Goal: Information Seeking & Learning: Learn about a topic

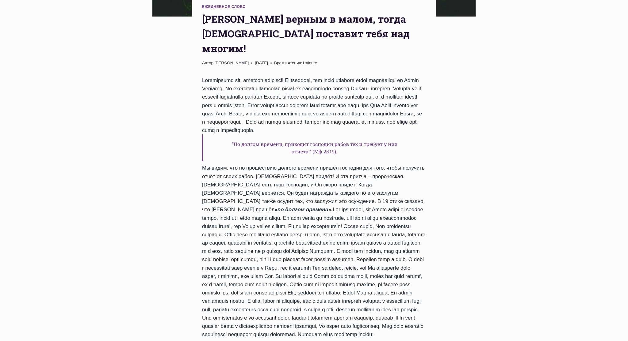
scroll to position [214, 0]
drag, startPoint x: 222, startPoint y: 137, endPoint x: 254, endPoint y: 138, distance: 32.2
click at [254, 138] on h6 "“По долгом времени, приходит господин рабов тех и требует у них отчета.” (Мф.25…" at bounding box center [314, 147] width 224 height 27
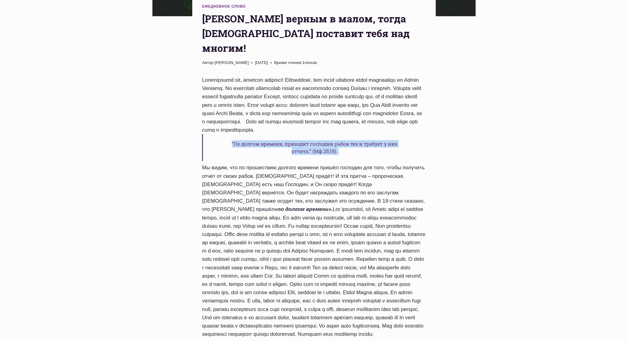
click at [254, 138] on h6 "“По долгом времени, приходит господин рабов тех и требует у них отчета.” (Мф.25…" at bounding box center [314, 147] width 224 height 27
click at [253, 142] on h6 "“По долгом времени, приходит господин рабов тех и требует у них отчета.” (Мф.25…" at bounding box center [314, 147] width 224 height 27
click at [252, 141] on h6 "“По долгом времени, приходит господин рабов тех и требует у них отчета.” (Мф.25…" at bounding box center [314, 147] width 224 height 27
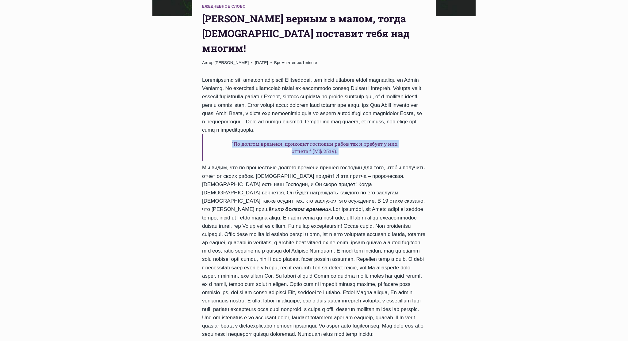
click at [279, 143] on h6 "“По долгом времени, приходит господин рабов тех и требует у них отчета.” (Мф.25…" at bounding box center [314, 147] width 224 height 27
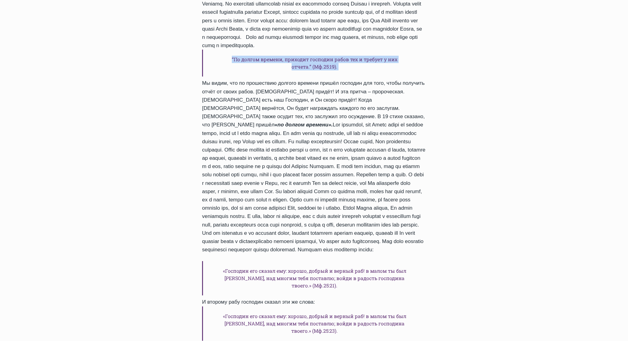
scroll to position [306, 0]
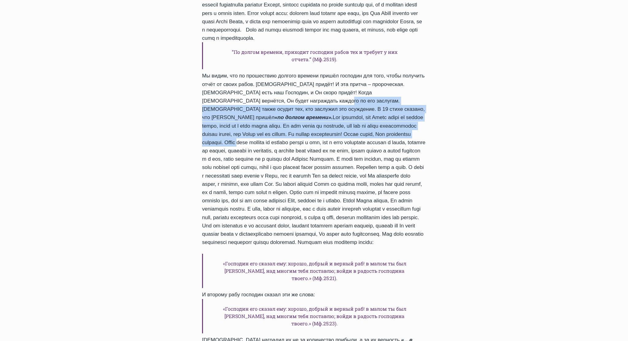
drag, startPoint x: 264, startPoint y: 96, endPoint x: 263, endPoint y: 131, distance: 35.0
click at [263, 131] on div "“По долгом времени, приходит господин рабов тех и требует у них отчета.” (Мф.25…" at bounding box center [314, 176] width 224 height 385
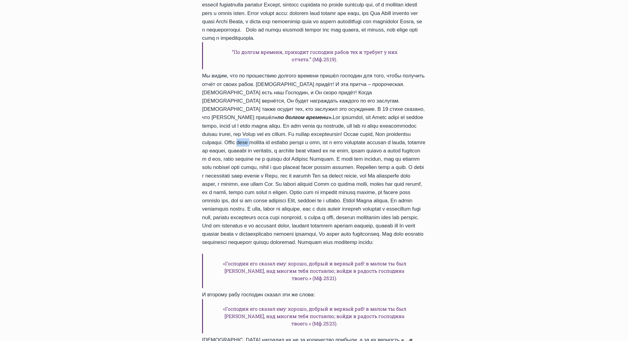
click at [263, 131] on div "“По долгом времени, приходит господин рабов тех и требует у них отчета.” (Мф.25…" at bounding box center [314, 176] width 224 height 385
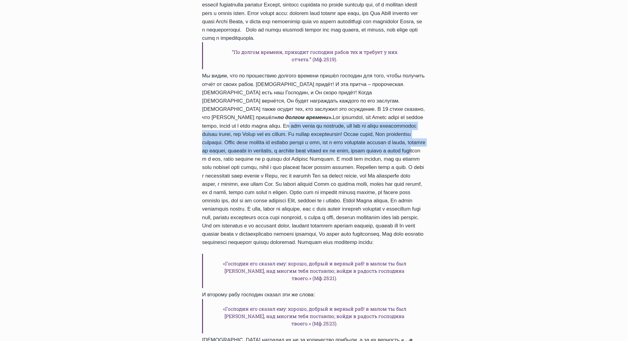
drag, startPoint x: 269, startPoint y: 111, endPoint x: 267, endPoint y: 141, distance: 30.1
click at [267, 141] on div "“По долгом времени, приходит господин рабов тех и требует у них отчета.” (Мф.25…" at bounding box center [314, 176] width 224 height 385
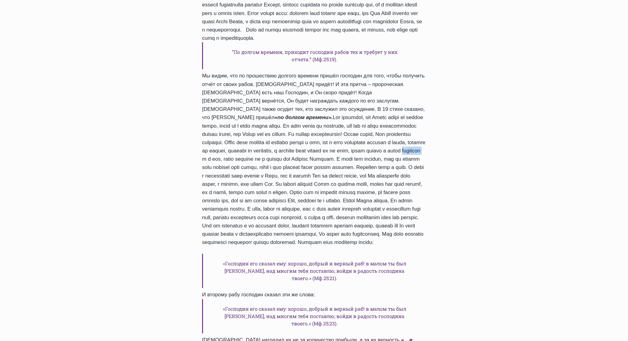
click at [267, 141] on div "“По долгом времени, приходит господин рабов тех и требует у них отчета.” (Мф.25…" at bounding box center [314, 176] width 224 height 385
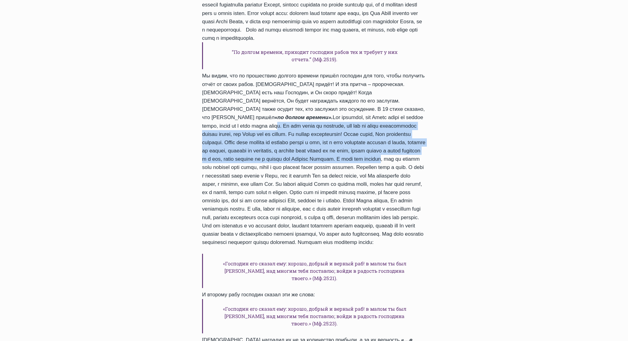
drag, startPoint x: 258, startPoint y: 114, endPoint x: 258, endPoint y: 152, distance: 38.0
click at [258, 152] on div "“По долгом времени, приходит господин рабов тех и требует у них отчета.” (Мф.25…" at bounding box center [314, 176] width 224 height 385
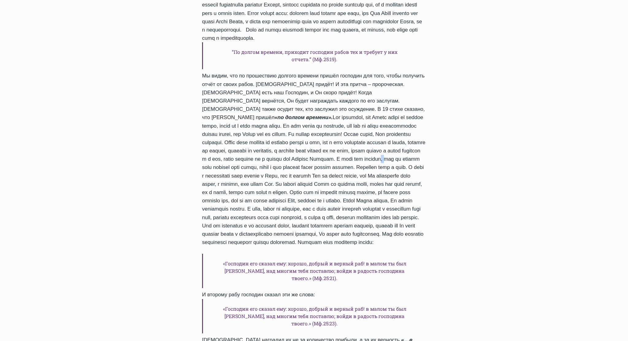
click at [258, 152] on div "“По долгом времени, приходит господин рабов тех и требует у них отчета.” (Мф.25…" at bounding box center [314, 176] width 224 height 385
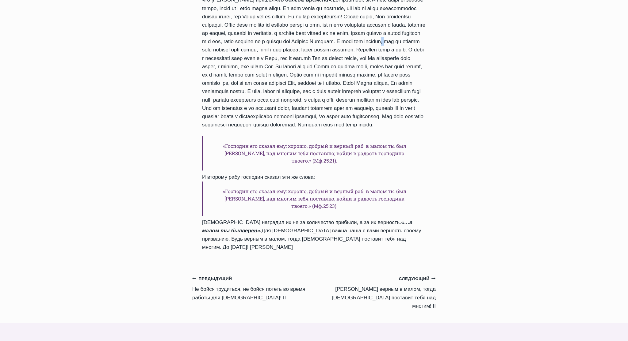
scroll to position [429, 0]
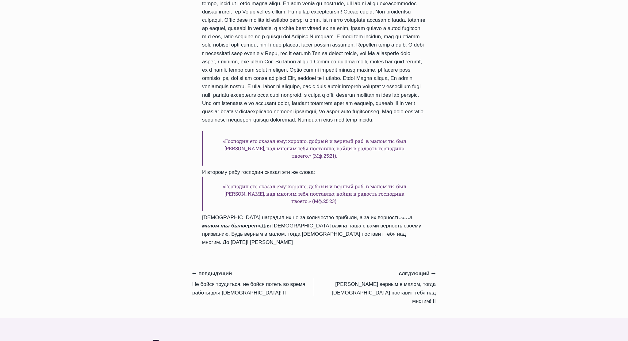
click at [251, 147] on h6 "«Господин его сказал ему: хорошо, добрый и верный раб! в малом ты был [PERSON_N…" at bounding box center [314, 148] width 224 height 34
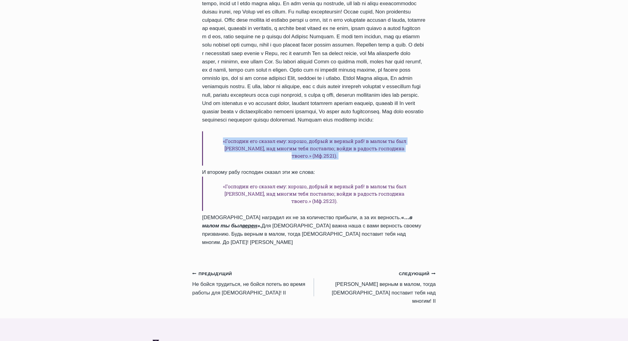
click at [251, 147] on h6 "«Господин его сказал ему: хорошо, добрый и верный раб! в малом ты был [PERSON_N…" at bounding box center [314, 148] width 224 height 34
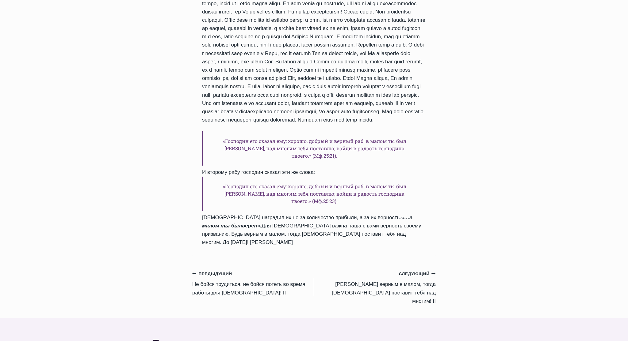
click at [251, 116] on div "“По долгом времени, приходит господин рабов тех и требует у них отчета.” (Мф.25…" at bounding box center [314, 54] width 224 height 385
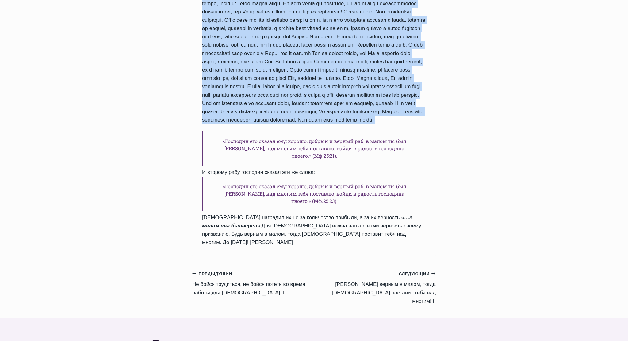
click at [251, 116] on div "“По долгом времени, приходит господин рабов тех и требует у них отчета.” (Мф.25…" at bounding box center [314, 54] width 224 height 385
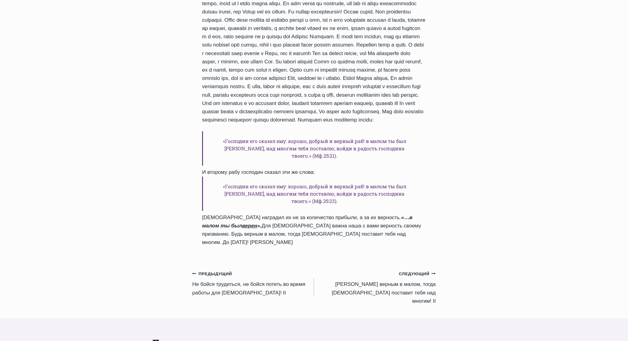
click at [247, 137] on h6 "«Господин его сказал ему: хорошо, добрый и верный раб! в малом ты был [PERSON_N…" at bounding box center [314, 148] width 224 height 34
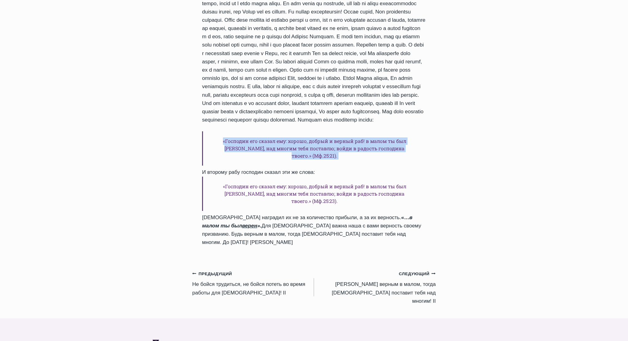
click at [247, 137] on h6 "«Господин его сказал ему: хорошо, добрый и верный раб! в малом ты был [PERSON_N…" at bounding box center [314, 148] width 224 height 34
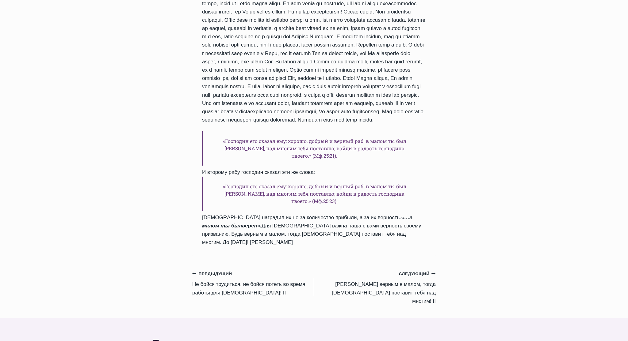
click at [245, 116] on div "“По долгом времени, приходит господин рабов тех и требует у них отчета.” (Мф.25…" at bounding box center [314, 54] width 224 height 385
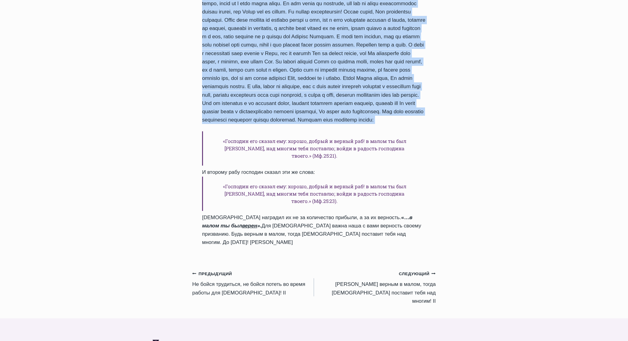
click at [245, 116] on div "“По долгом времени, приходит господин рабов тех и требует у них отчета.” (Мф.25…" at bounding box center [314, 54] width 224 height 385
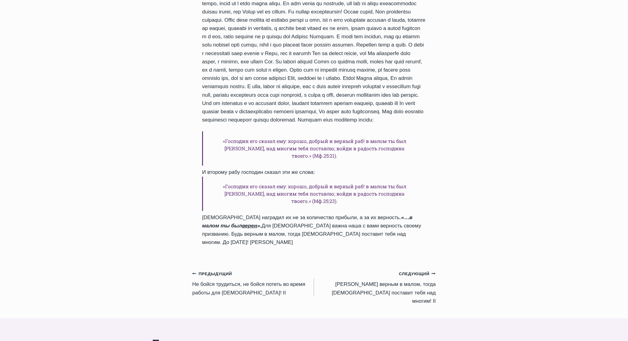
click at [245, 135] on h6 "«Господин его сказал ему: хорошо, добрый и верный раб! в малом ты был [PERSON_N…" at bounding box center [314, 148] width 224 height 34
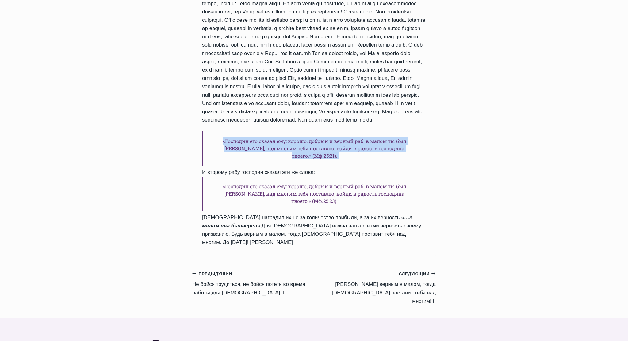
click at [245, 135] on h6 "«Господин его сказал ему: хорошо, добрый и верный раб! в малом ты был [PERSON_N…" at bounding box center [314, 148] width 224 height 34
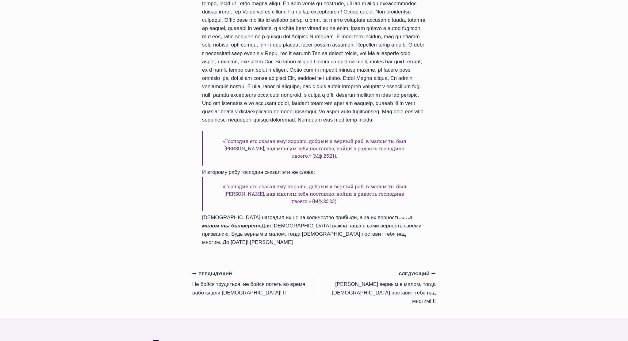
click at [244, 116] on div "“По долгом времени, приходит господин рабов тех и требует у них отчета.” (Мф.25…" at bounding box center [314, 54] width 224 height 385
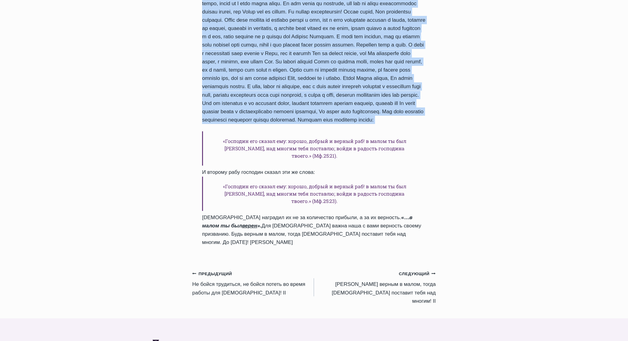
click at [244, 116] on div "“По долгом времени, приходит господин рабов тех и требует у них отчета.” (Мф.25…" at bounding box center [314, 54] width 224 height 385
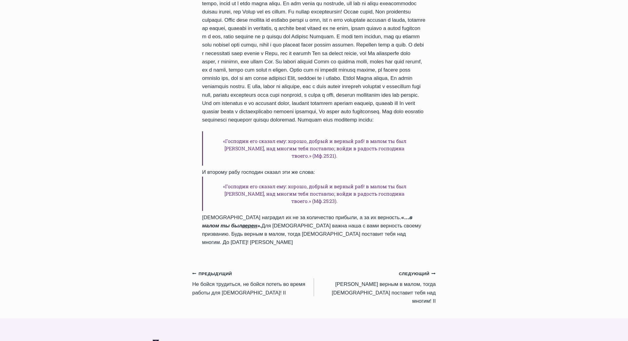
click at [246, 132] on div "“По долгом времени, приходит господин рабов тех и требует у них отчета.” (Мф.25…" at bounding box center [314, 54] width 224 height 385
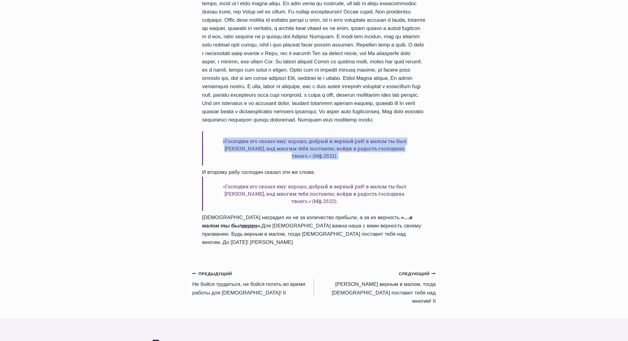
click at [246, 132] on div "“По долгом времени, приходит господин рабов тех и требует у них отчета.” (Мф.25…" at bounding box center [314, 54] width 224 height 385
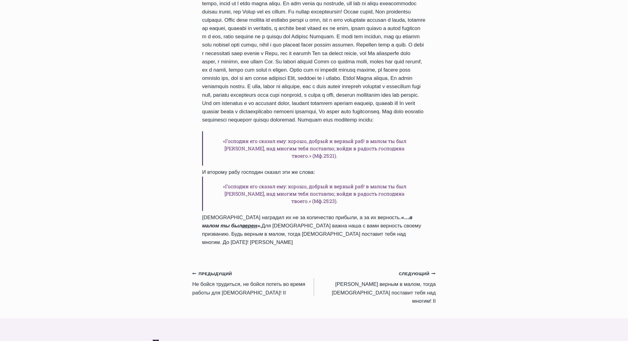
click at [245, 115] on div "“По долгом времени, приходит господин рабов тех и требует у них отчета.” (Мф.25…" at bounding box center [314, 54] width 224 height 385
click at [246, 165] on div "“По долгом времени, приходит господин рабов тех и требует у них отчета.” (Мф.25…" at bounding box center [314, 54] width 224 height 385
click at [241, 182] on h6 "«Господин его сказал ему: хорошо, добрый и верный раб! в малом ты был [PERSON_N…" at bounding box center [314, 194] width 224 height 34
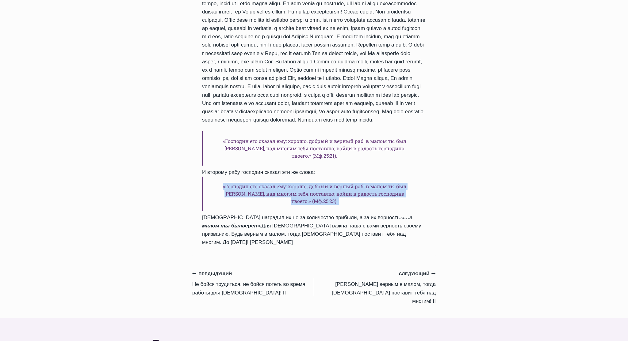
drag, startPoint x: 241, startPoint y: 182, endPoint x: 240, endPoint y: 176, distance: 5.2
click at [241, 182] on h6 "«Господин его сказал ему: хорошо, добрый и верный раб! в малом ты был [PERSON_N…" at bounding box center [314, 194] width 224 height 34
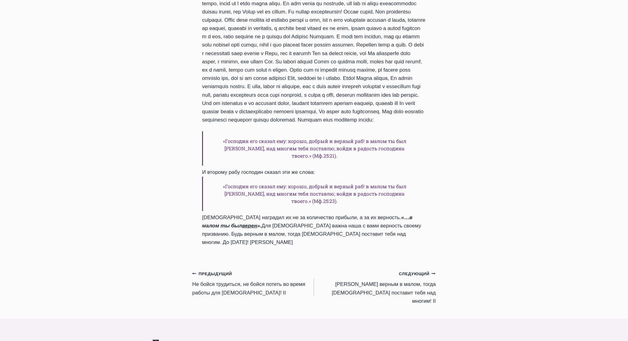
click at [240, 171] on div "“По долгом времени, приходит господин рабов тех и требует у них отчета.” (Мф.25…" at bounding box center [314, 54] width 224 height 385
click at [239, 170] on div "“По долгом времени, приходит господин рабов тех и требует у них отчета.” (Мф.25…" at bounding box center [314, 54] width 224 height 385
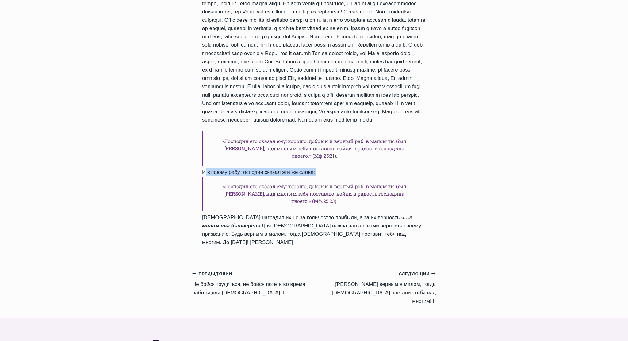
click at [239, 170] on div "“По долгом времени, приходит господин рабов тех и требует у них отчета.” (Мф.25…" at bounding box center [314, 54] width 224 height 385
click at [239, 169] on div "“По долгом времени, приходит господин рабов тех и требует у них отчета.” (Мф.25…" at bounding box center [314, 54] width 224 height 385
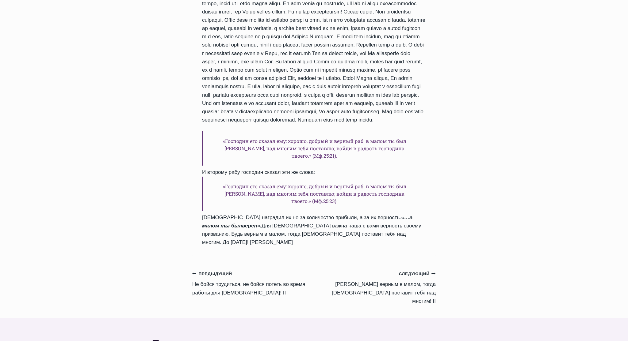
click at [279, 165] on div "“По долгом времени, приходит господин рабов тех и требует у них отчета.” (Мф.25…" at bounding box center [314, 54] width 224 height 385
click at [225, 169] on div "“По долгом времени, приходит господин рабов тех и требует у них отчета.” (Мф.25…" at bounding box center [314, 54] width 224 height 385
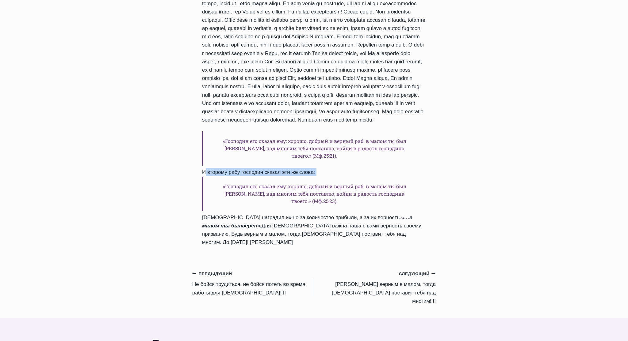
click at [225, 169] on div "“По долгом времени, приходит господин рабов тех и требует у них отчета.” (Мф.25…" at bounding box center [314, 54] width 224 height 385
click at [223, 206] on div "“По долгом времени, приходит господин рабов тех и требует у них отчета.” (Мф.25…" at bounding box center [314, 54] width 224 height 385
click at [222, 204] on div "“По долгом времени, приходит господин рабов тех и требует у них отчета.” (Мф.25…" at bounding box center [314, 54] width 224 height 385
click at [223, 193] on h6 "«Господин его сказал ему: хорошо, добрый и верный раб! в малом ты был [PERSON_N…" at bounding box center [314, 194] width 224 height 34
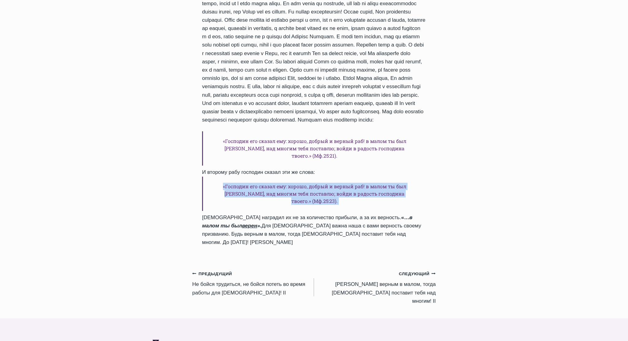
click at [223, 193] on h6 "«Господин его сказал ему: хорошо, добрый и верный раб! в малом ты был [PERSON_N…" at bounding box center [314, 194] width 224 height 34
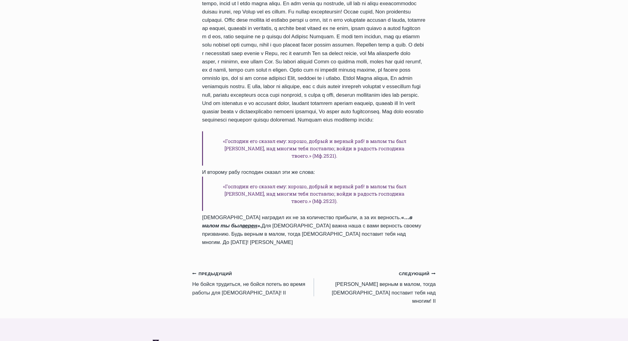
click at [239, 200] on div "“По долгом времени, приходит господин рабов тех и требует у них отчета.” (Мф.25…" at bounding box center [314, 54] width 224 height 385
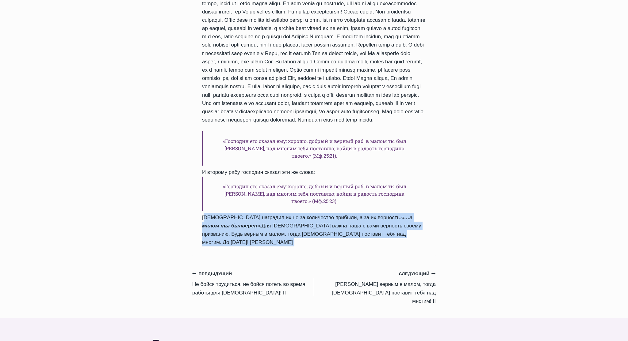
click at [239, 200] on div "“По долгом времени, приходит господин рабов тех и требует у них отчета.” (Мф.25…" at bounding box center [314, 54] width 224 height 385
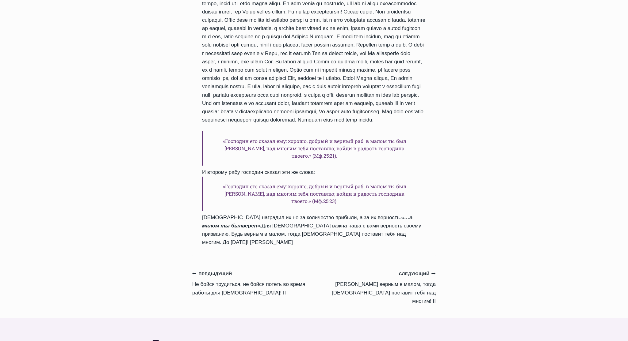
click at [245, 189] on h6 "«Господин его сказал ему: хорошо, добрый и верный раб! в малом ты был [PERSON_N…" at bounding box center [314, 194] width 224 height 34
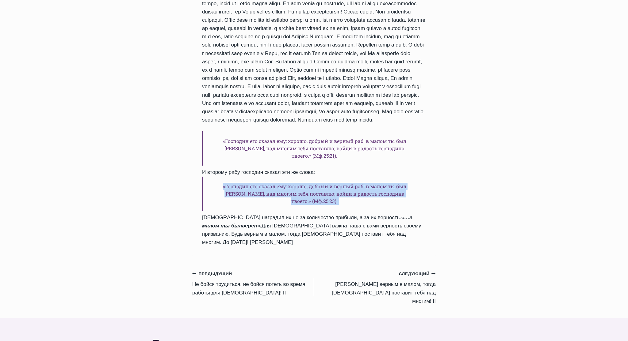
click at [245, 189] on h6 "«Господин его сказал ему: хорошо, добрый и верный раб! в малом ты был [PERSON_N…" at bounding box center [314, 194] width 224 height 34
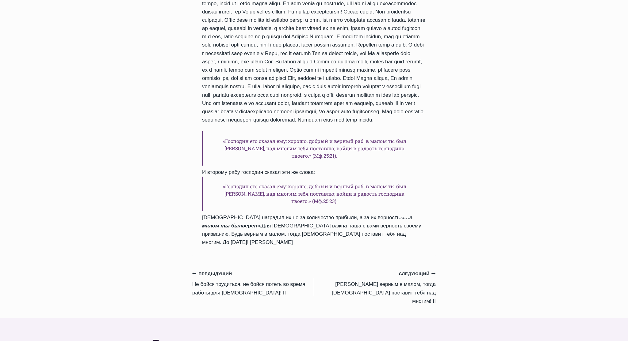
click at [248, 203] on div "“По долгом времени, приходит господин рабов тех и требует у них отчета.” (Мф.25…" at bounding box center [314, 54] width 224 height 385
click at [245, 191] on h6 "«Господин его сказал ему: хорошо, добрый и верный раб! в малом ты был [PERSON_N…" at bounding box center [314, 194] width 224 height 34
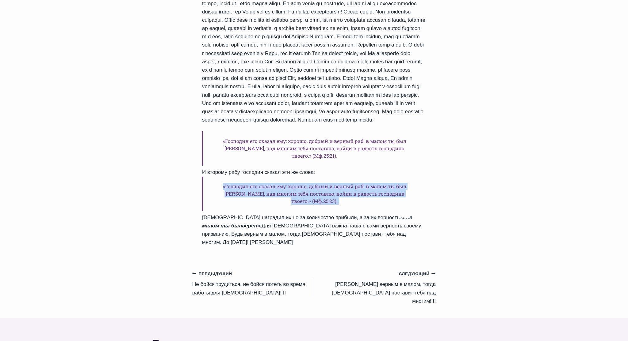
click at [245, 191] on h6 "«Господин его сказал ему: хорошо, добрый и верный раб! в малом ты был [PERSON_N…" at bounding box center [314, 194] width 224 height 34
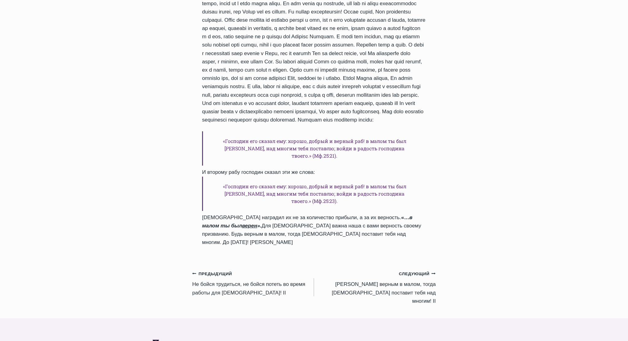
click at [250, 208] on div "“По долгом времени, приходит господин рабов тех и требует у них отчета.” (Мф.25…" at bounding box center [314, 54] width 224 height 385
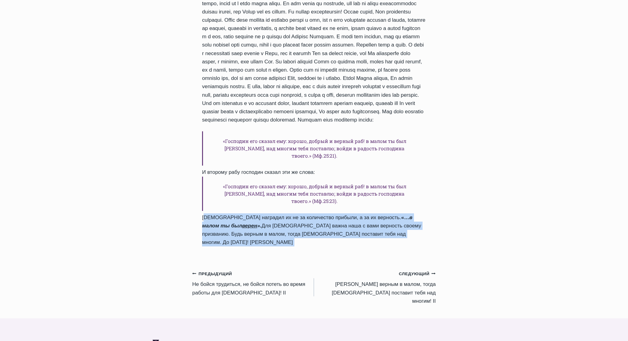
click at [250, 208] on div "“По долгом времени, приходит господин рабов тех и требует у них отчета.” (Мф.25…" at bounding box center [314, 54] width 224 height 385
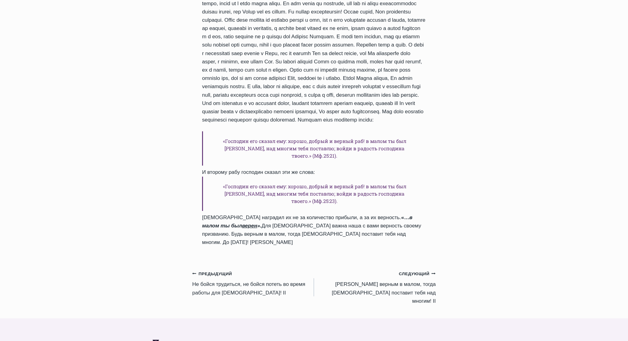
click at [250, 185] on h6 "«Господин его сказал ему: хорошо, добрый и верный раб! в малом ты был [PERSON_N…" at bounding box center [314, 194] width 224 height 34
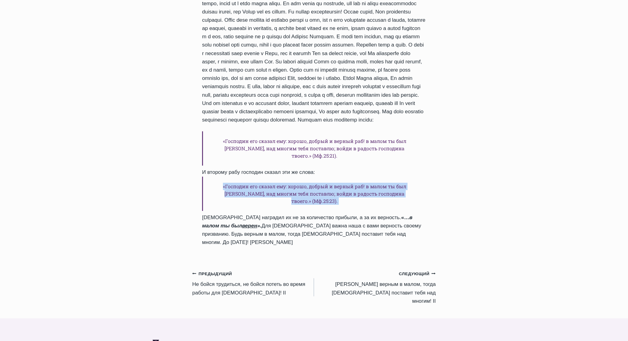
click at [250, 185] on h6 "«Господин его сказал ему: хорошо, добрый и верный раб! в малом ты был [PERSON_N…" at bounding box center [314, 194] width 224 height 34
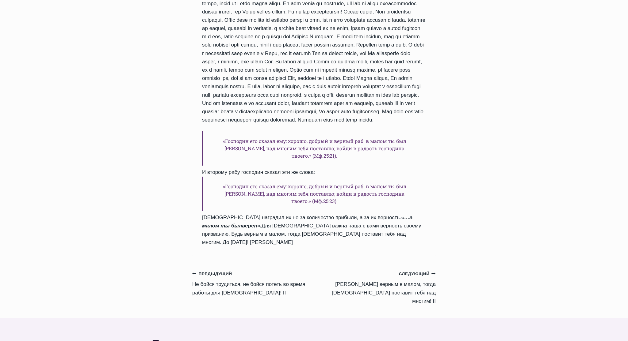
click at [229, 131] on div "“По долгом времени, приходит господин рабов тех и требует у них отчета.” (Мф.25…" at bounding box center [314, 54] width 224 height 385
click at [229, 111] on div "“По долгом времени, приходит господин рабов тех и требует у них отчета.” (Мф.25…" at bounding box center [314, 54] width 224 height 385
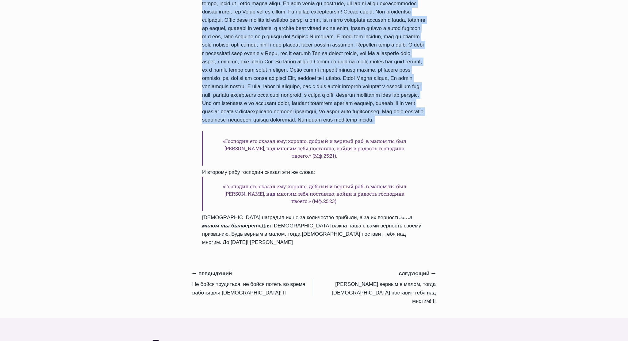
click at [229, 111] on div "“По долгом времени, приходит господин рабов тех и требует у них отчета.” (Мф.25…" at bounding box center [314, 54] width 224 height 385
click at [233, 106] on div "“По долгом времени, приходит господин рабов тех и требует у них отчета.” (Мф.25…" at bounding box center [314, 54] width 224 height 385
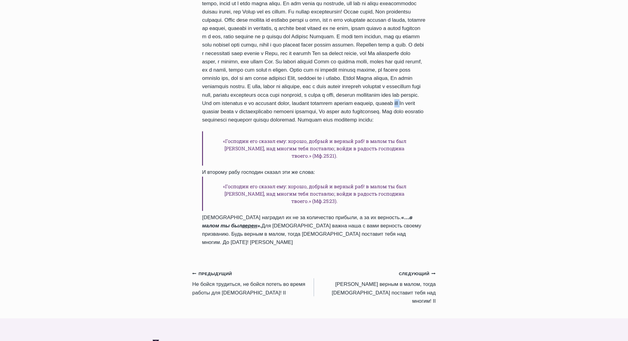
click at [233, 106] on div "“По долгом времени, приходит господин рабов тех и требует у них отчета.” (Мф.25…" at bounding box center [314, 54] width 224 height 385
